Goal: Task Accomplishment & Management: Manage account settings

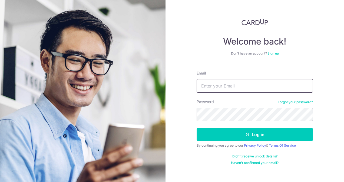
type input "[PERSON_NAME][EMAIL_ADDRESS][DOMAIN_NAME]"
click at [196, 128] on button "Log in" at bounding box center [254, 135] width 116 height 14
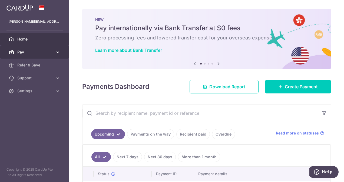
click at [42, 57] on link "Pay" at bounding box center [34, 52] width 69 height 13
click at [44, 53] on span "Pay" at bounding box center [35, 51] width 36 height 5
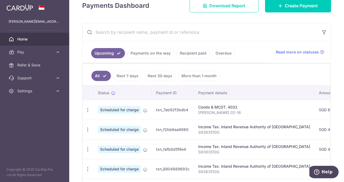
scroll to position [108, 0]
click at [144, 51] on link "Payments on the way" at bounding box center [150, 53] width 47 height 10
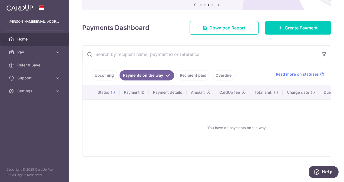
click at [184, 72] on link "Recipient paid" at bounding box center [193, 75] width 34 height 10
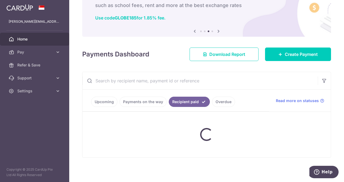
scroll to position [81, 0]
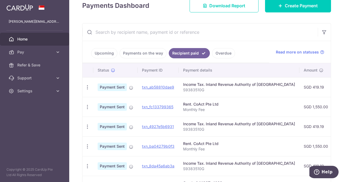
click at [234, 109] on p "Monthly Fee" at bounding box center [239, 109] width 112 height 5
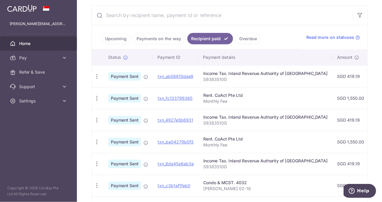
scroll to position [108, 0]
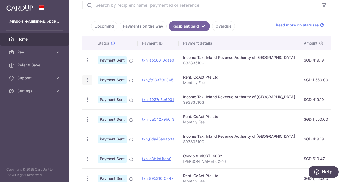
click at [86, 78] on icon "button" at bounding box center [88, 80] width 6 height 6
click at [222, 80] on p "Monthly Fee" at bounding box center [239, 82] width 112 height 5
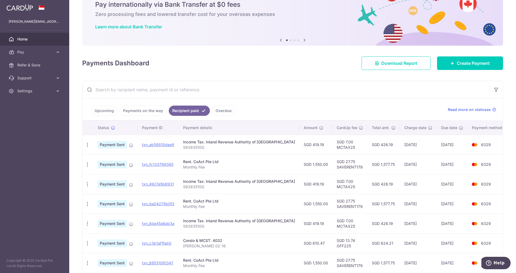
scroll to position [41, 0]
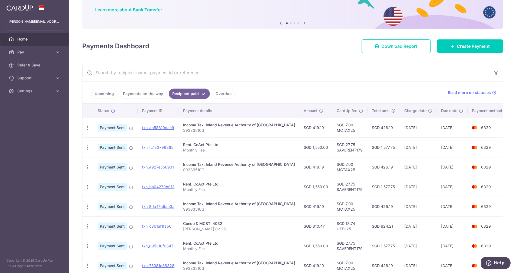
click at [225, 92] on link "Overdue" at bounding box center [223, 94] width 23 height 10
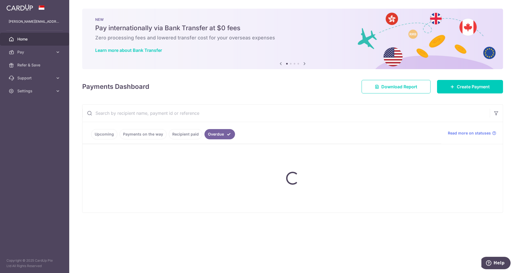
scroll to position [0, 0]
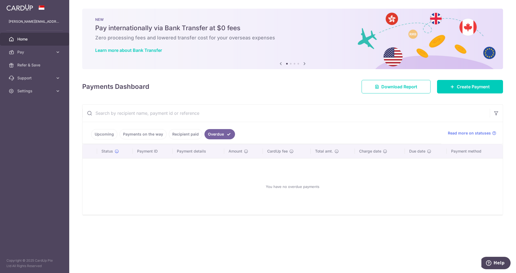
click at [175, 133] on link "Recipient paid" at bounding box center [186, 134] width 34 height 10
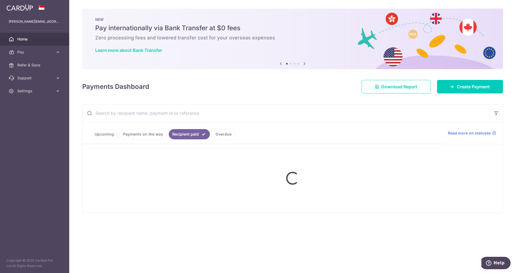
click at [143, 135] on ul "Upcoming Payments on the way Recipient paid Overdue" at bounding box center [261, 133] width 359 height 22
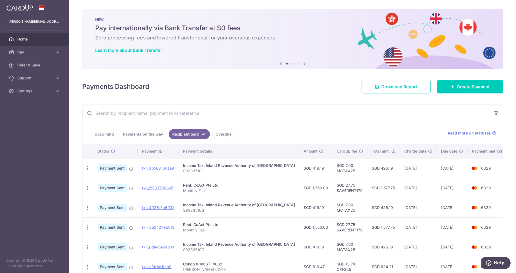
click at [135, 133] on link "Payments on the way" at bounding box center [142, 134] width 47 height 10
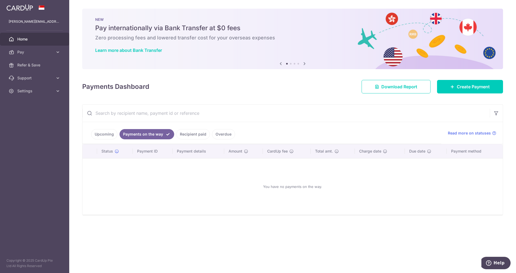
click at [93, 134] on link "Upcoming" at bounding box center [104, 134] width 26 height 10
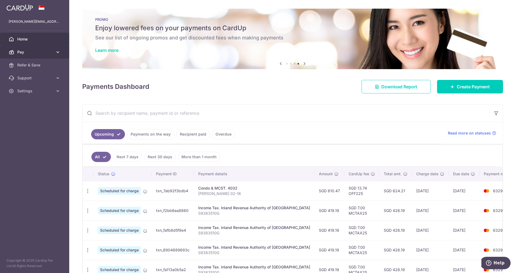
click at [21, 46] on link "Pay" at bounding box center [34, 52] width 69 height 13
click at [24, 91] on span "Settings" at bounding box center [35, 90] width 36 height 5
click at [19, 116] on span "Logout" at bounding box center [35, 116] width 36 height 5
